Goal: Contribute content: Add original content to the website for others to see

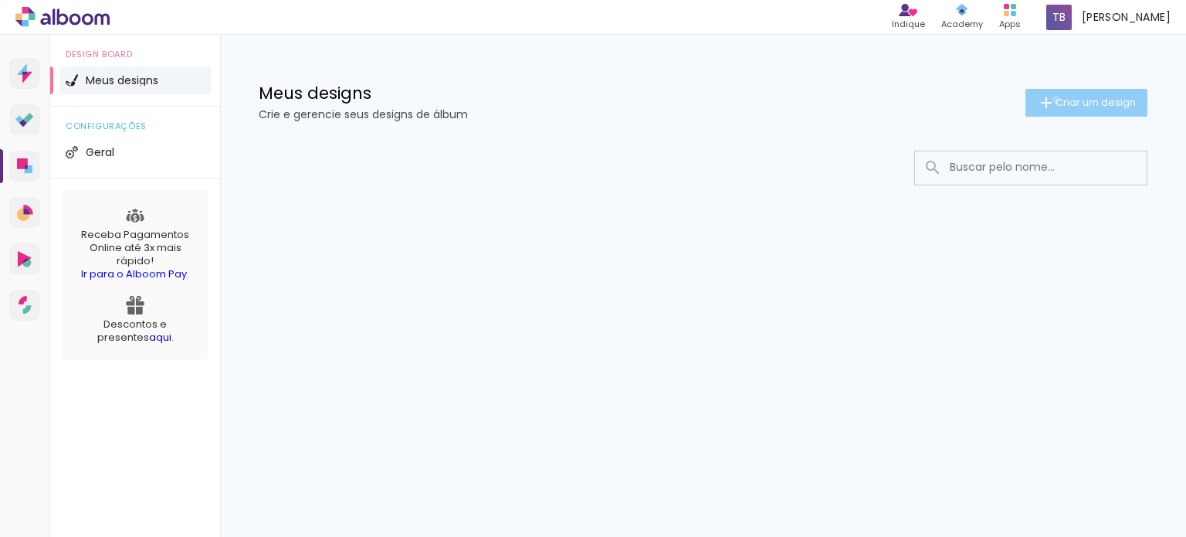
click at [1055, 100] on span "Criar um design" at bounding box center [1095, 102] width 80 height 10
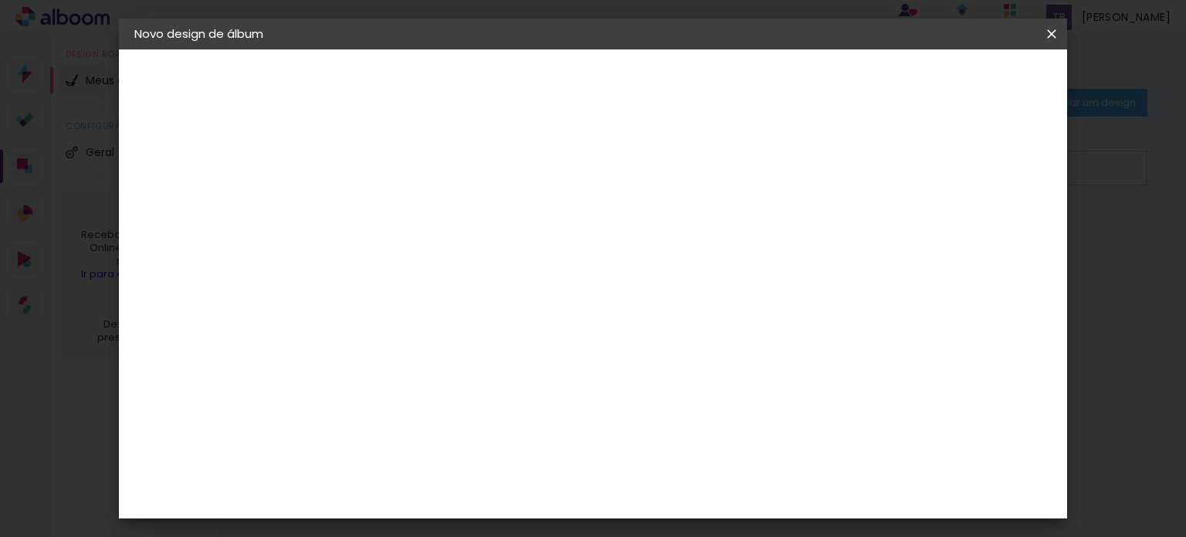
click at [387, 209] on input at bounding box center [387, 207] width 0 height 24
click at [1050, 33] on iron-icon at bounding box center [1051, 33] width 19 height 15
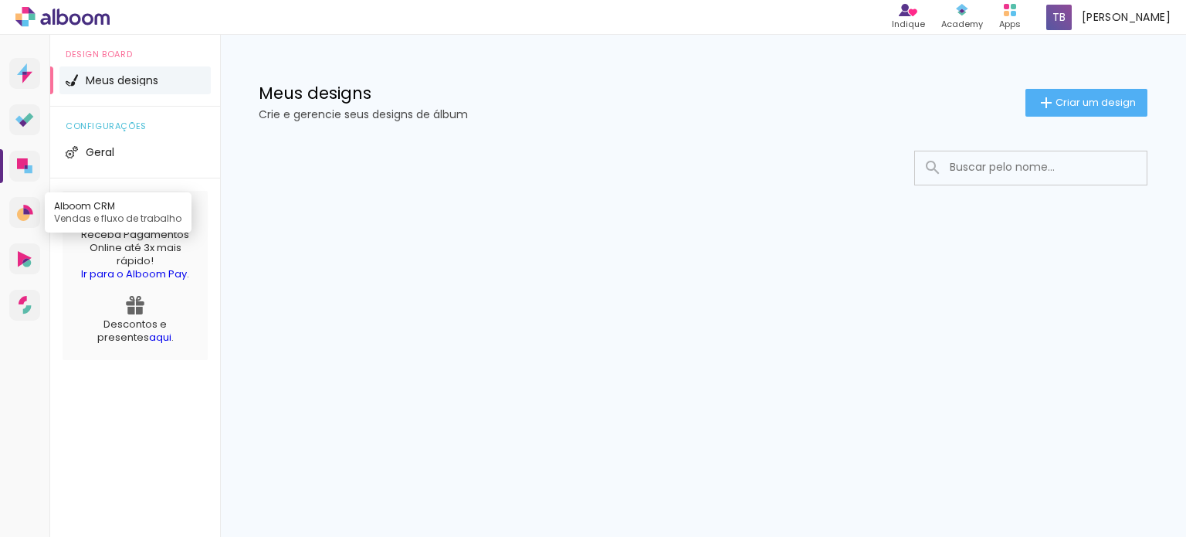
click at [22, 212] on icon at bounding box center [23, 214] width 13 height 13
click at [22, 64] on icon at bounding box center [24, 73] width 15 height 20
